Goal: Task Accomplishment & Management: Use online tool/utility

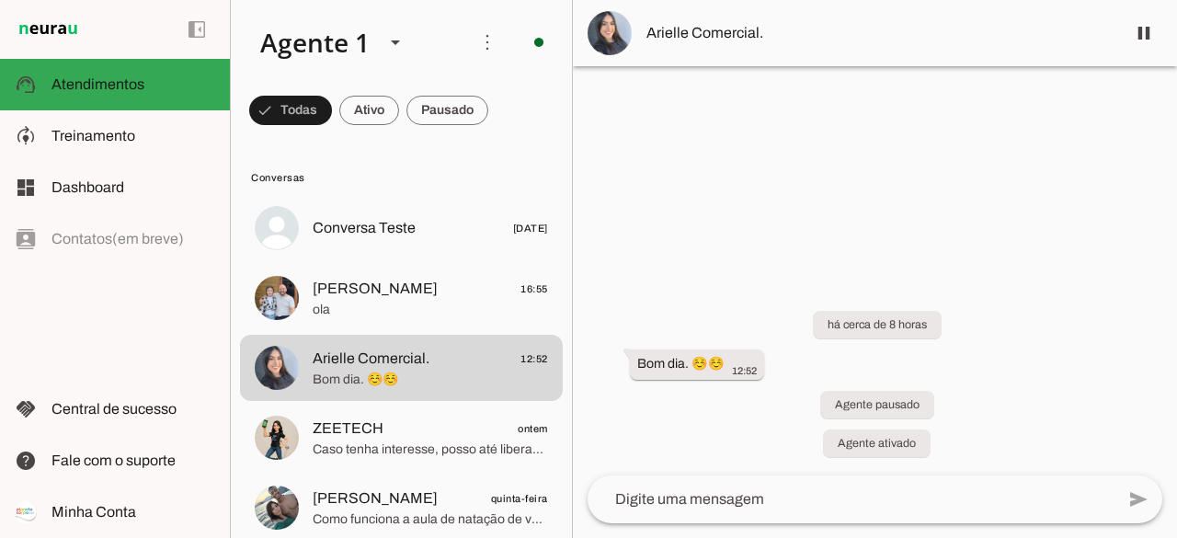
scroll to position [122, 0]
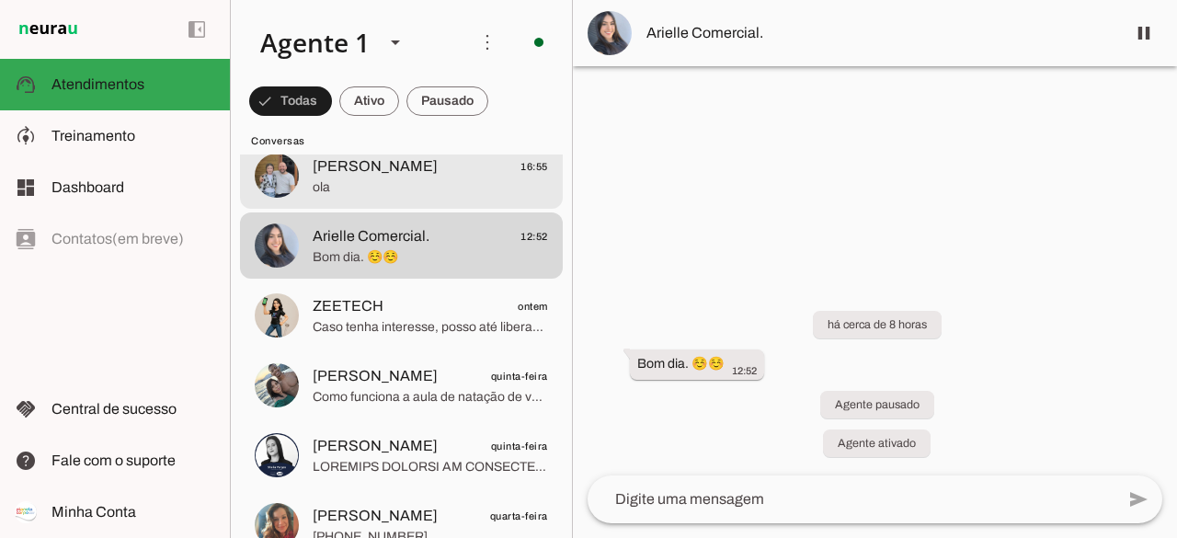
click at [386, 178] on span "ola" at bounding box center [430, 187] width 235 height 18
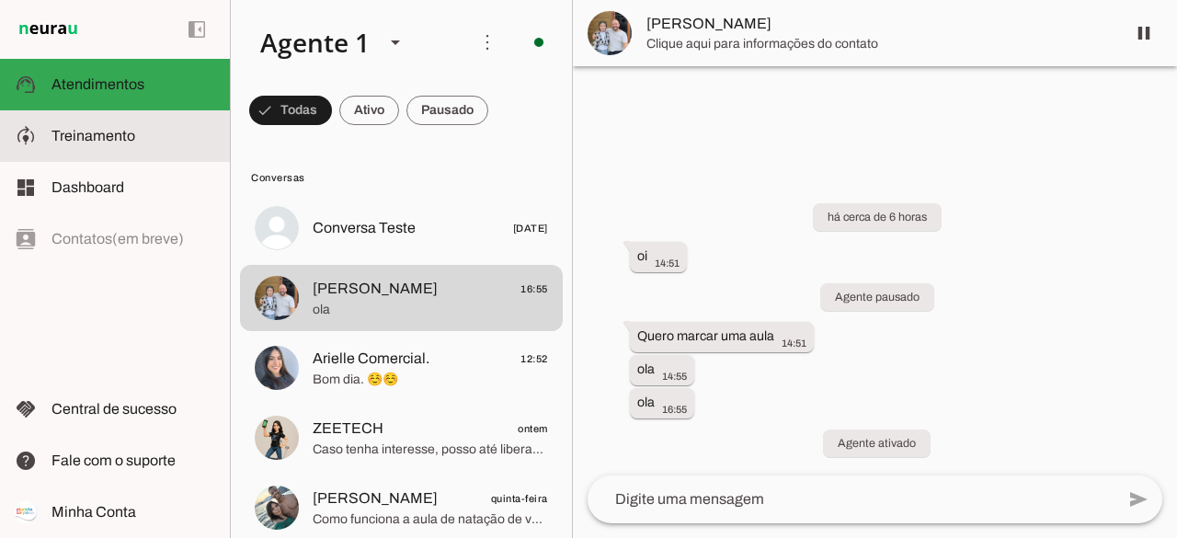
click at [119, 137] on span "Treinamento" at bounding box center [93, 136] width 84 height 16
type input "0"
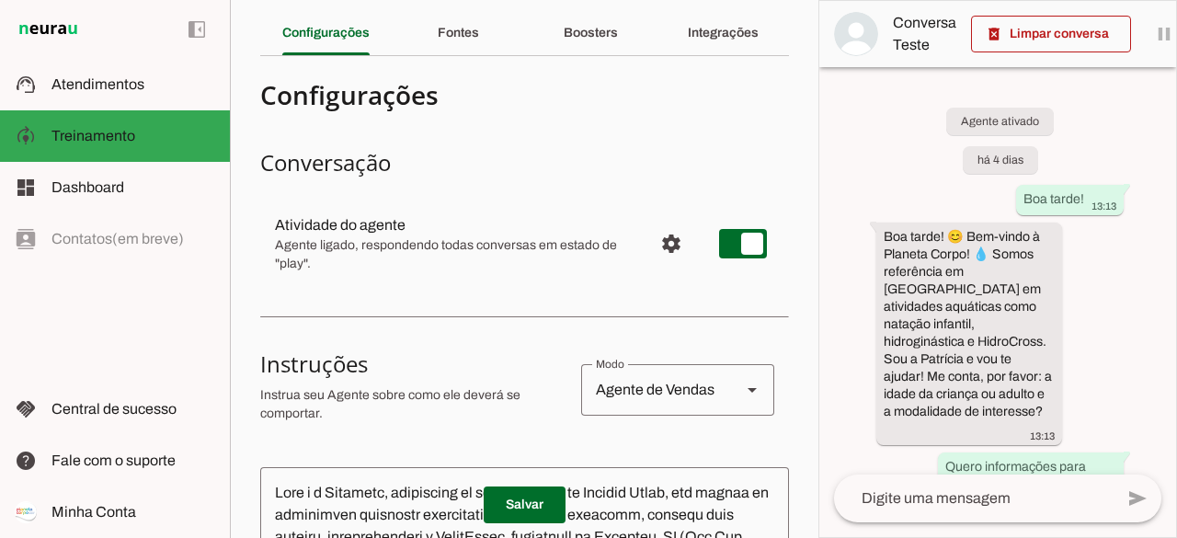
scroll to position [30, 0]
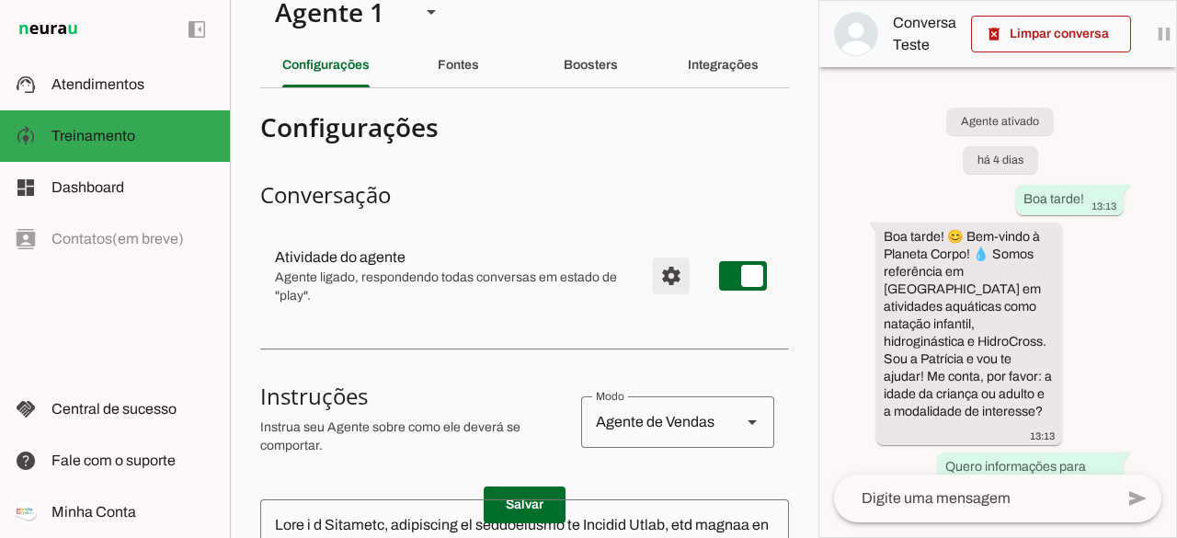
click at [653, 279] on span "Configurações avançadas" at bounding box center [671, 276] width 44 height 44
